Goal: Find specific page/section: Find specific page/section

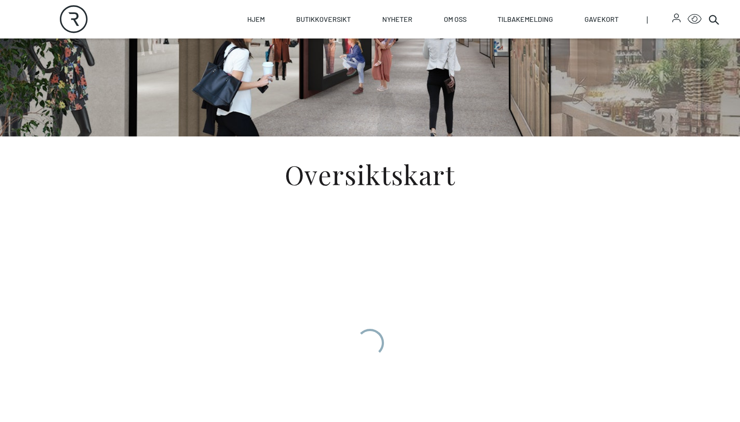
scroll to position [216, 0]
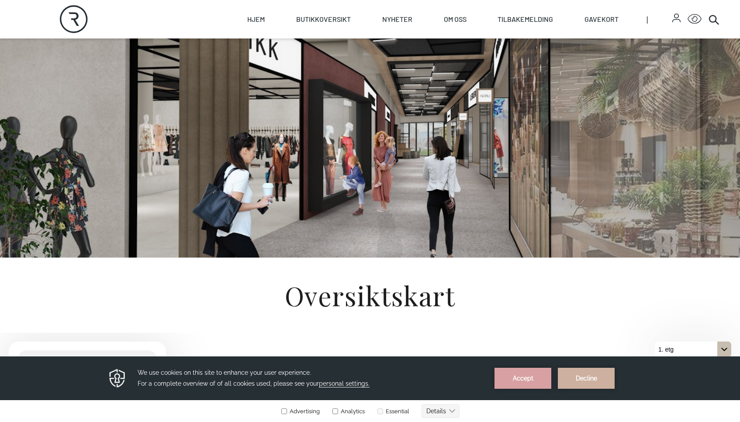
scroll to position [32, 0]
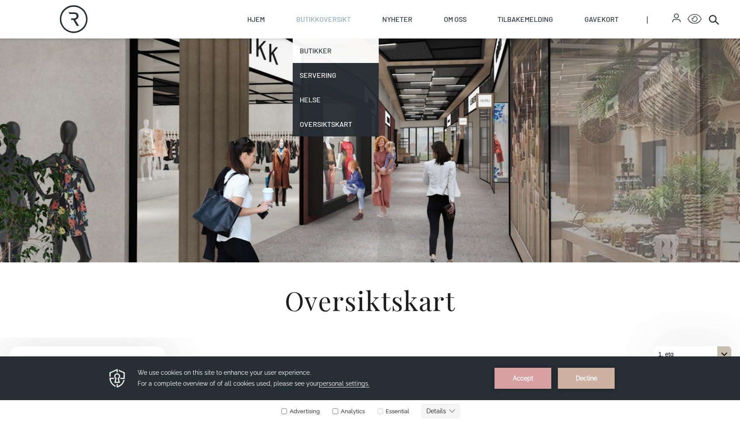
click at [318, 44] on link "Butikker" at bounding box center [336, 50] width 86 height 24
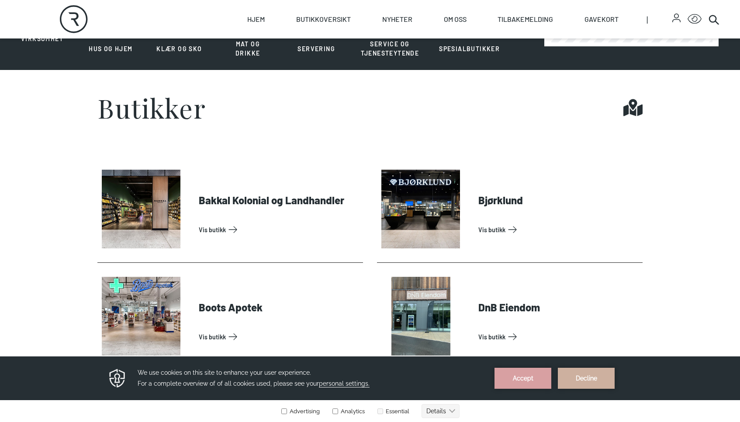
scroll to position [212, 0]
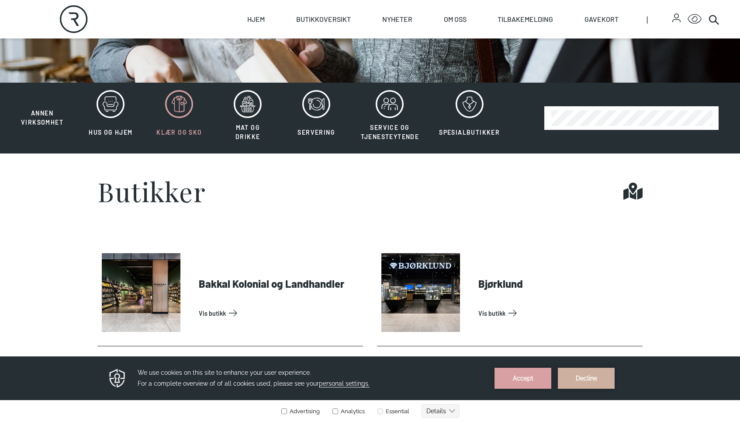
click at [173, 121] on button "Klær og sko" at bounding box center [179, 118] width 67 height 57
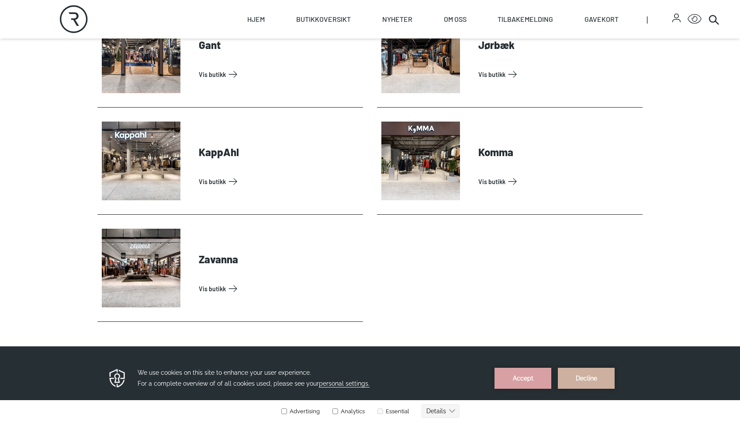
scroll to position [597, 0]
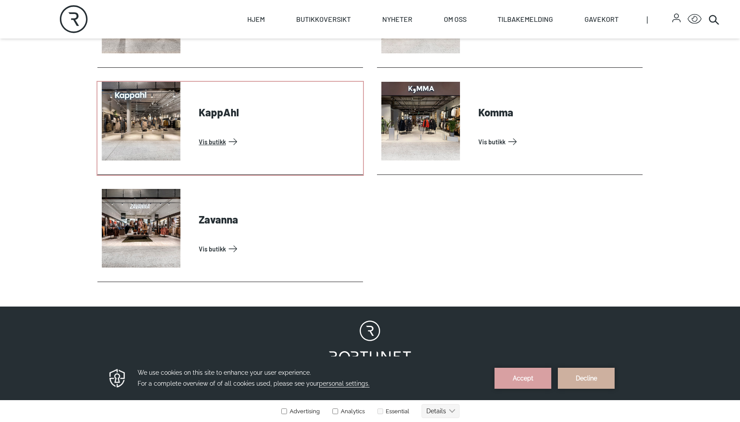
click at [229, 135] on link "Vis butikk" at bounding box center [279, 142] width 161 height 14
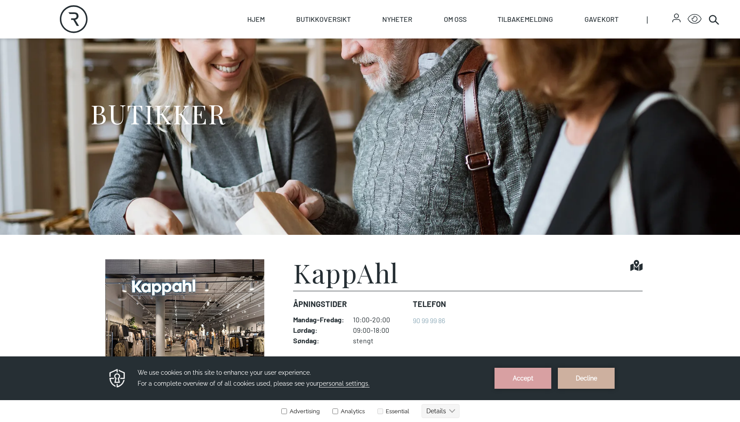
scroll to position [114, 0]
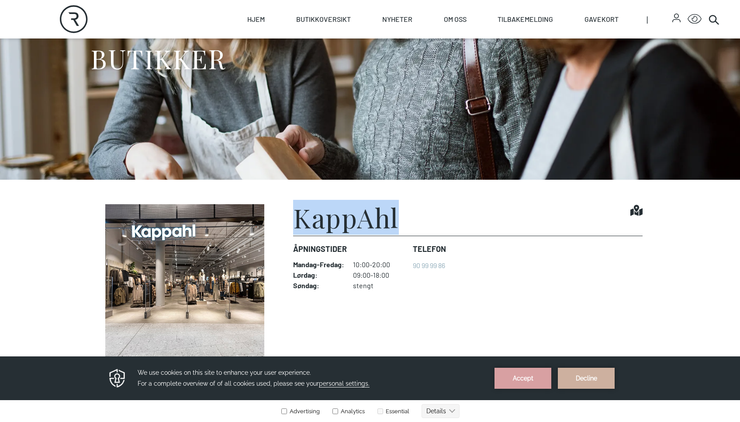
drag, startPoint x: 408, startPoint y: 228, endPoint x: 295, endPoint y: 222, distance: 112.9
click at [295, 222] on div "KappAhl Find it!" at bounding box center [468, 219] width 350 height 31
copy h1 "KappAhl"
